Goal: Task Accomplishment & Management: Manage account settings

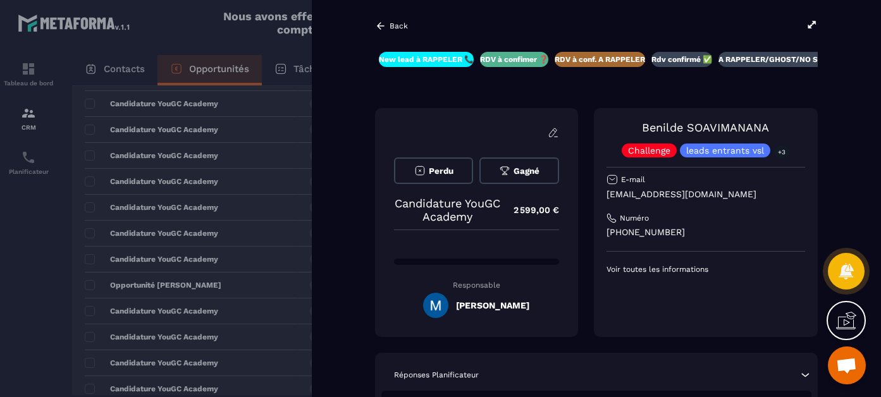
click at [380, 26] on icon at bounding box center [381, 25] width 8 height 7
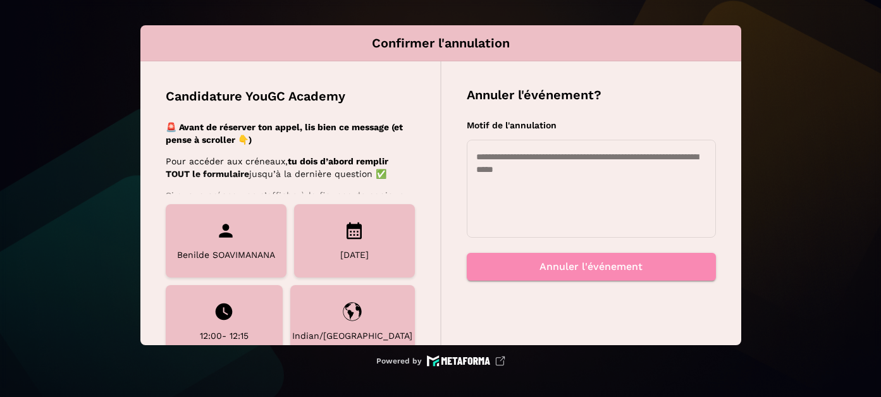
click at [553, 195] on textarea at bounding box center [591, 189] width 230 height 76
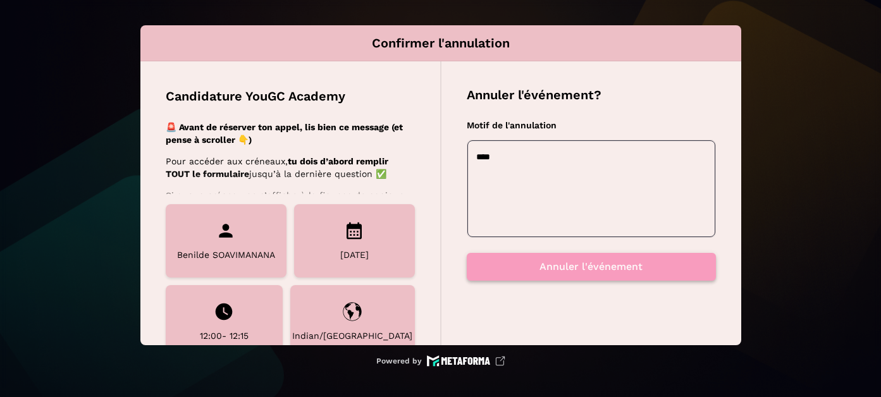
type textarea "****"
click at [610, 276] on button "Annuler l'événement" at bounding box center [591, 267] width 249 height 28
